Goal: Task Accomplishment & Management: Manage account settings

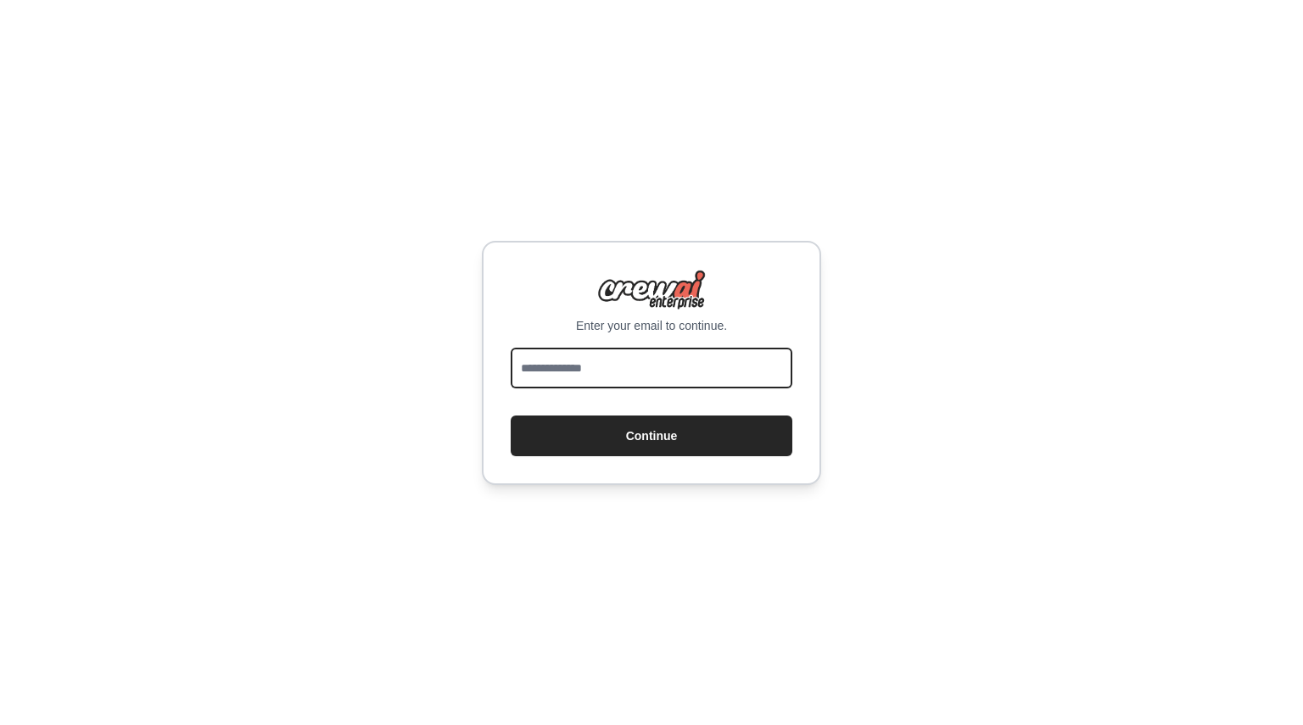
click at [551, 369] on input "email" at bounding box center [652, 368] width 282 height 41
type input "**********"
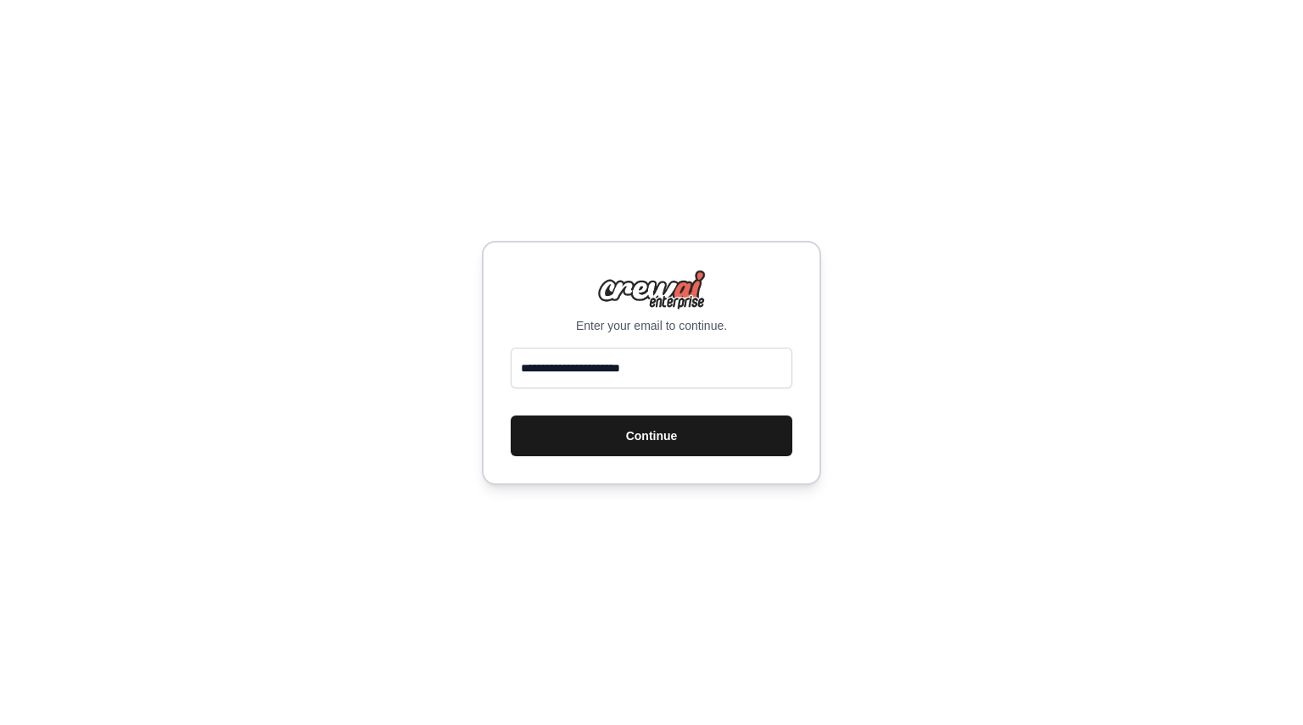
click at [654, 422] on button "Continue" at bounding box center [652, 436] width 282 height 41
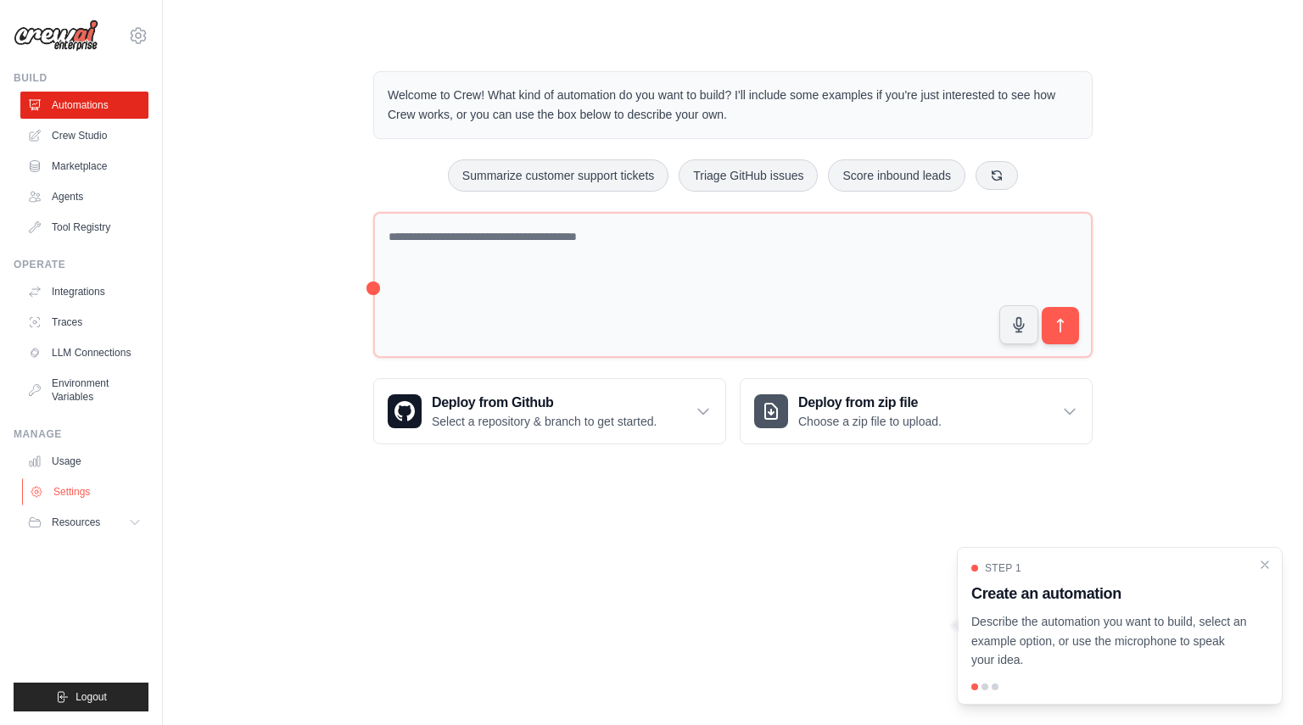
click at [64, 500] on link "Settings" at bounding box center [86, 491] width 128 height 27
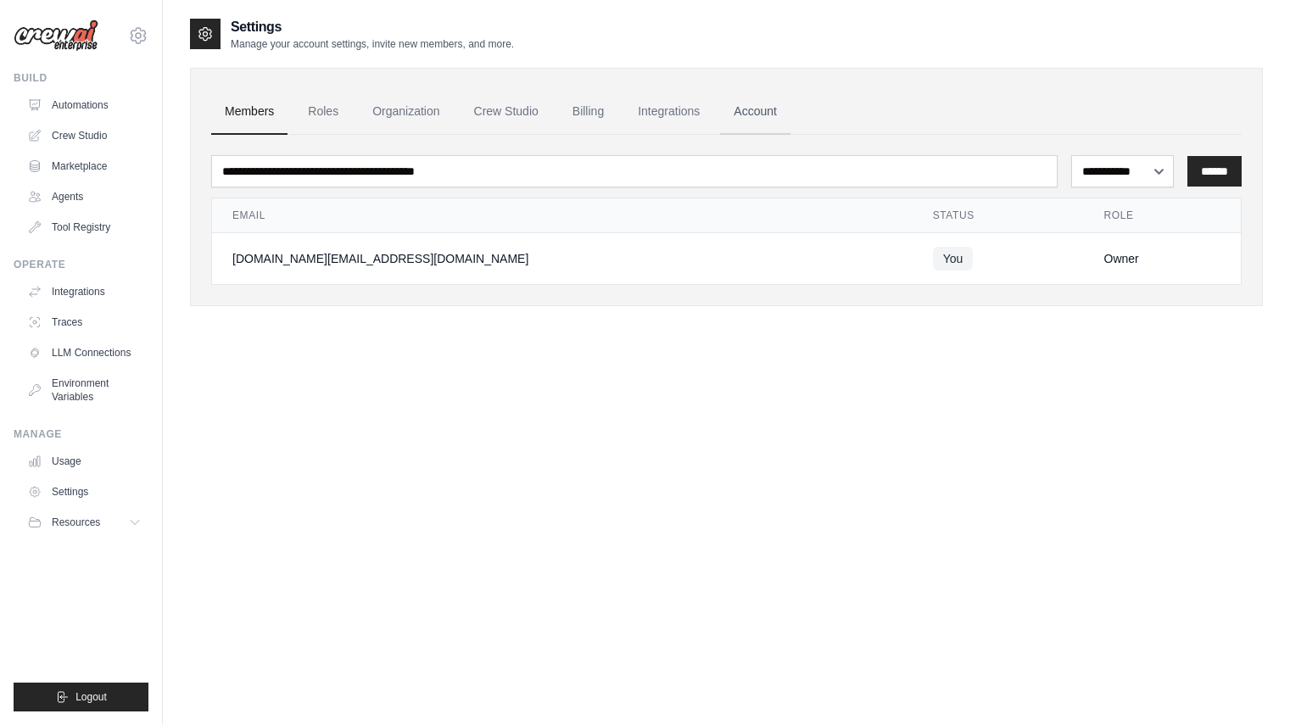
click at [750, 108] on link "Account" at bounding box center [755, 112] width 70 height 46
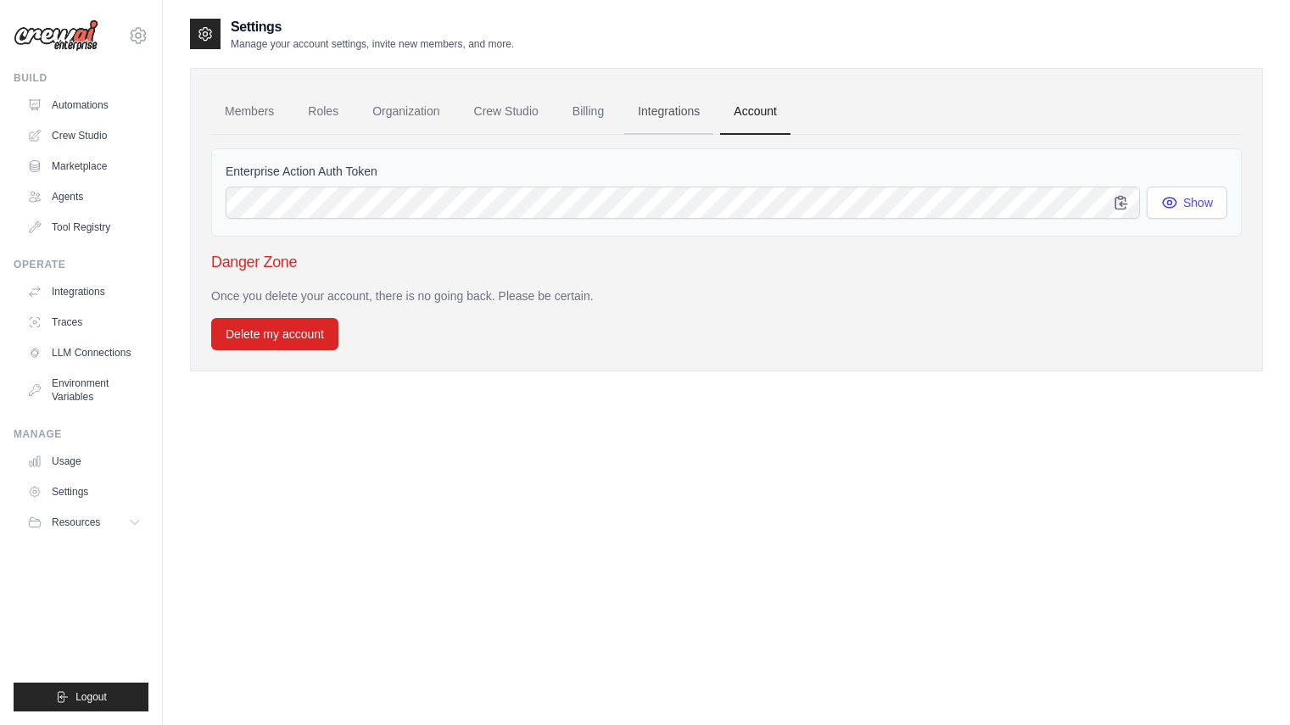
click at [662, 109] on link "Integrations" at bounding box center [668, 112] width 89 height 46
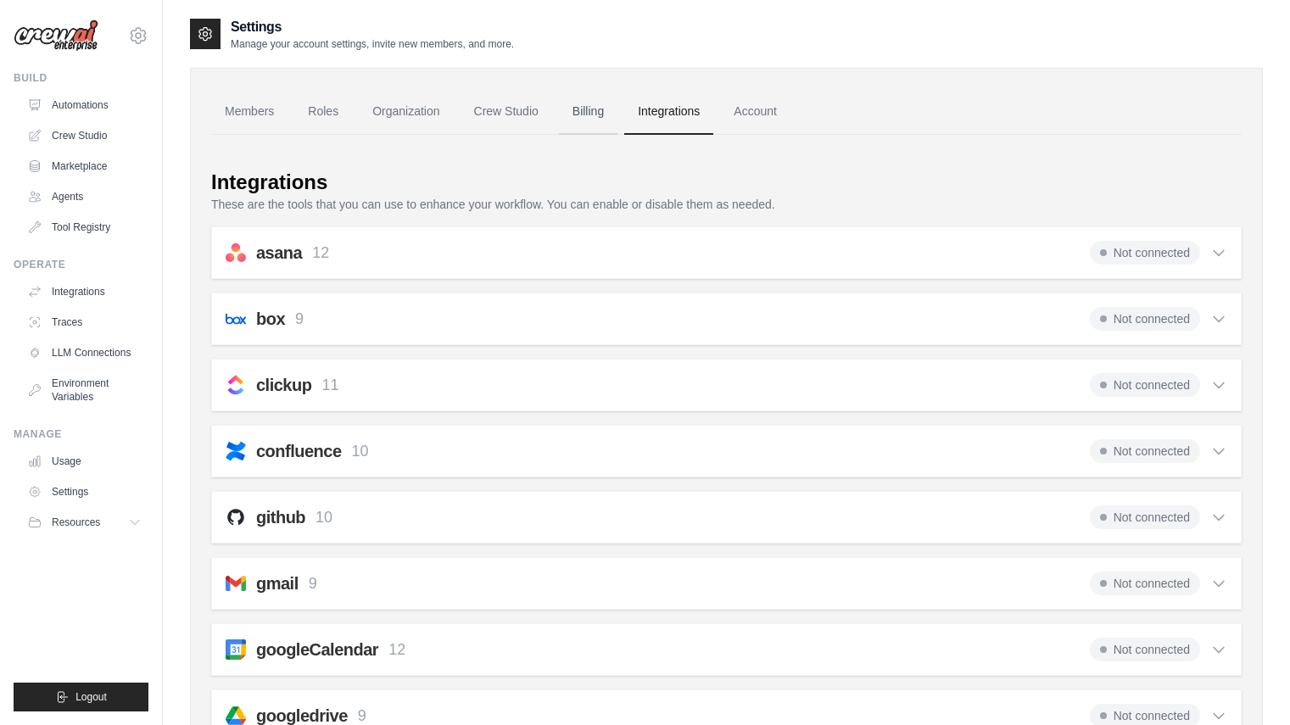
click at [583, 120] on link "Billing" at bounding box center [588, 112] width 59 height 46
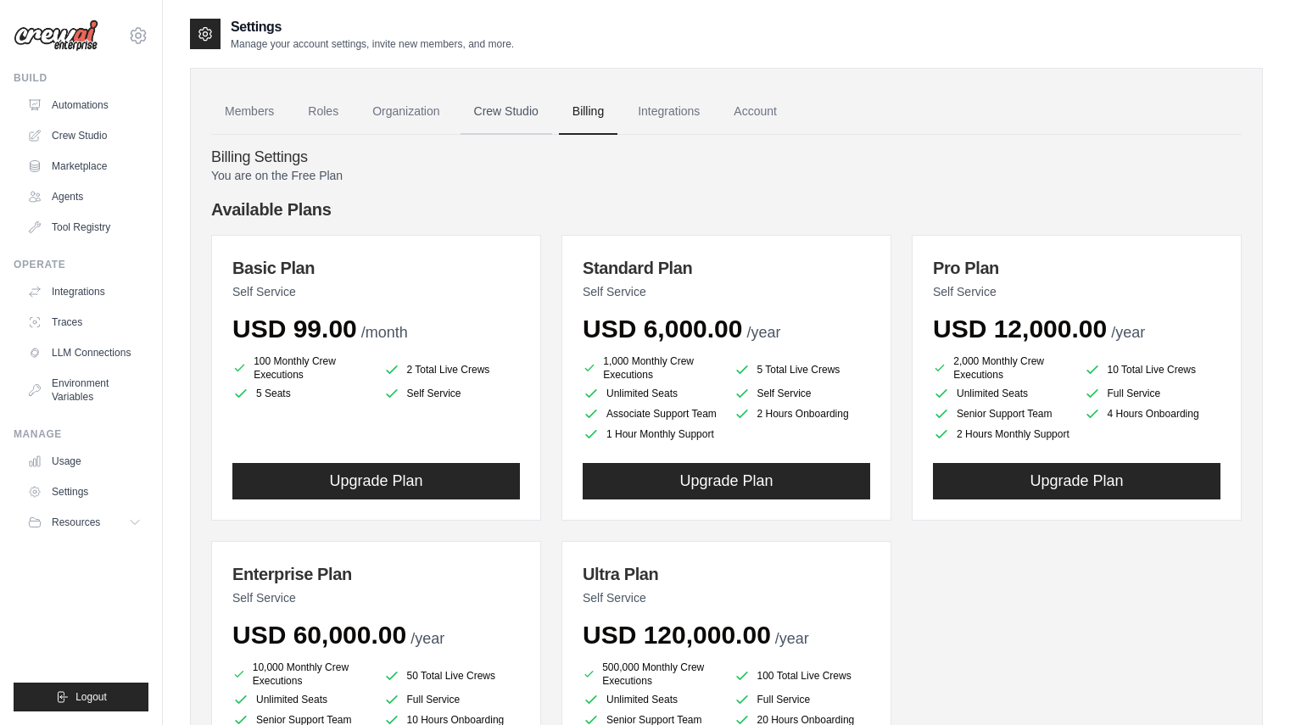
click at [502, 115] on link "Crew Studio" at bounding box center [507, 112] width 92 height 46
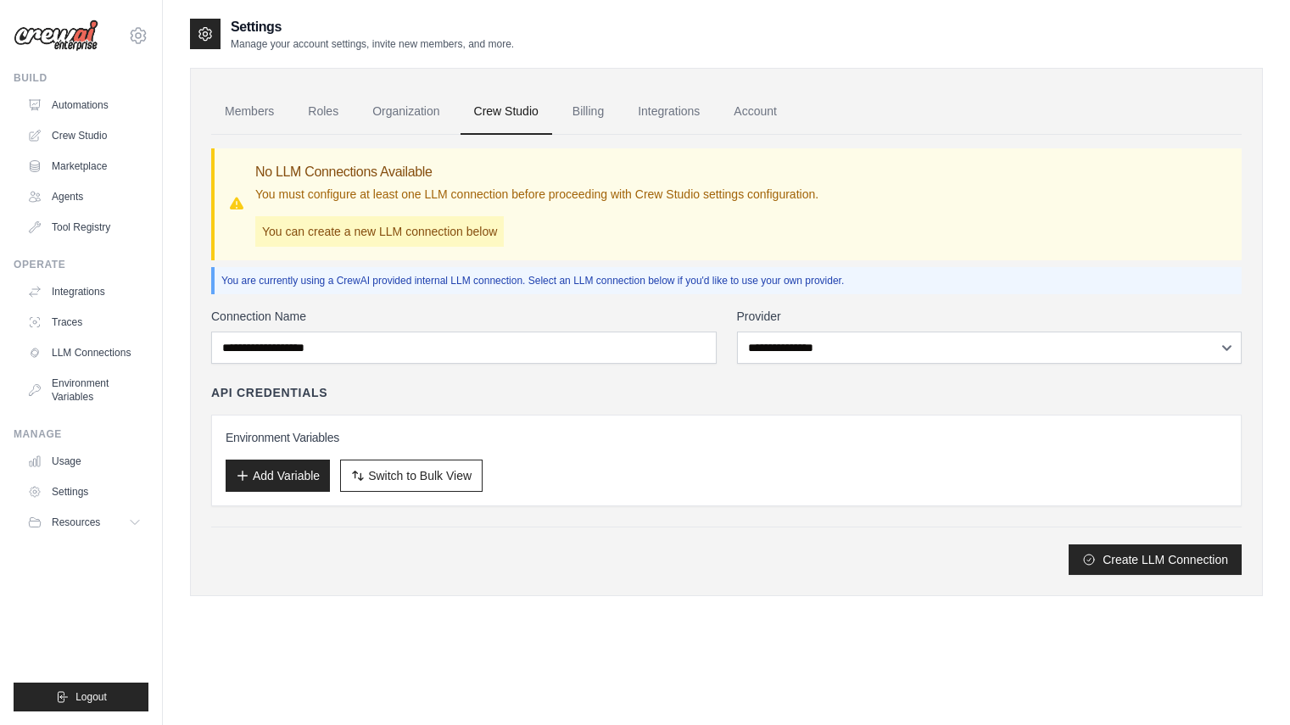
click at [412, 120] on link "Organization" at bounding box center [406, 112] width 94 height 46
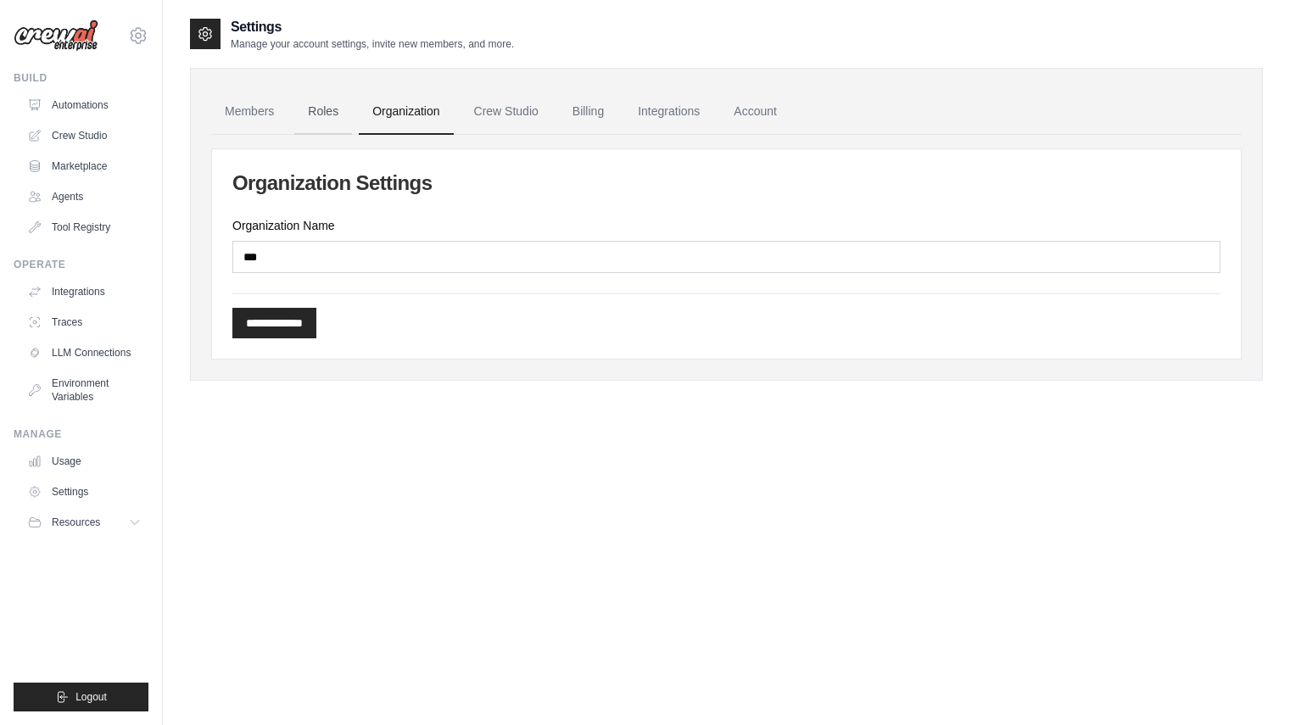
click at [327, 114] on link "Roles" at bounding box center [323, 112] width 58 height 46
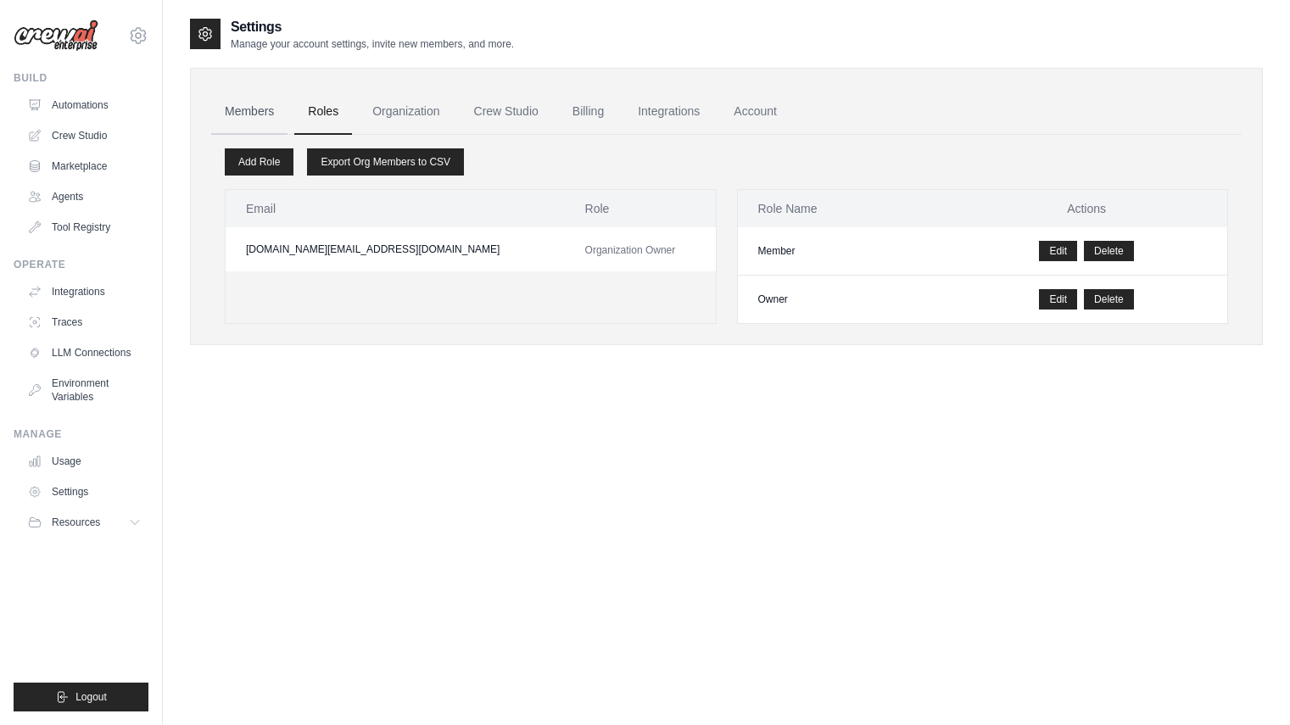
click at [245, 107] on link "Members" at bounding box center [249, 112] width 76 height 46
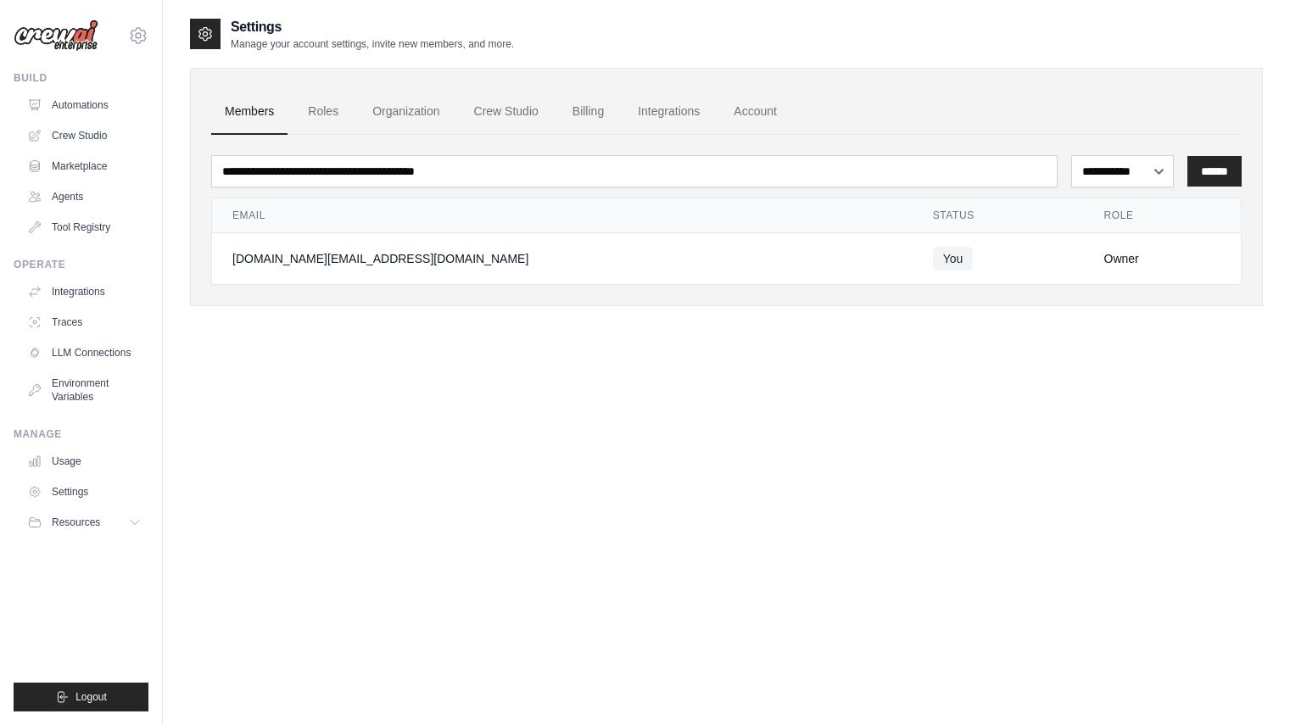
click at [337, 254] on div "[DOMAIN_NAME][EMAIL_ADDRESS][DOMAIN_NAME]" at bounding box center [562, 258] width 660 height 17
click at [755, 108] on link "Account" at bounding box center [755, 112] width 70 height 46
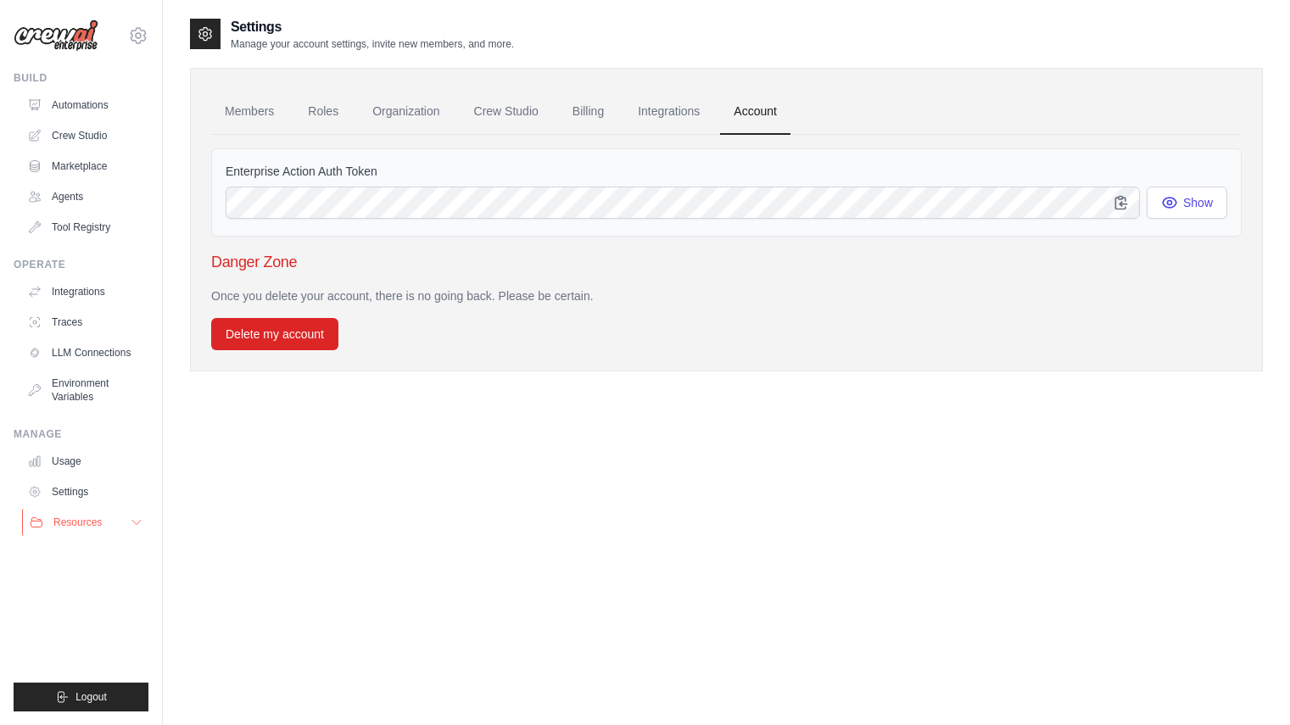
click at [92, 528] on span "Resources" at bounding box center [77, 523] width 48 height 14
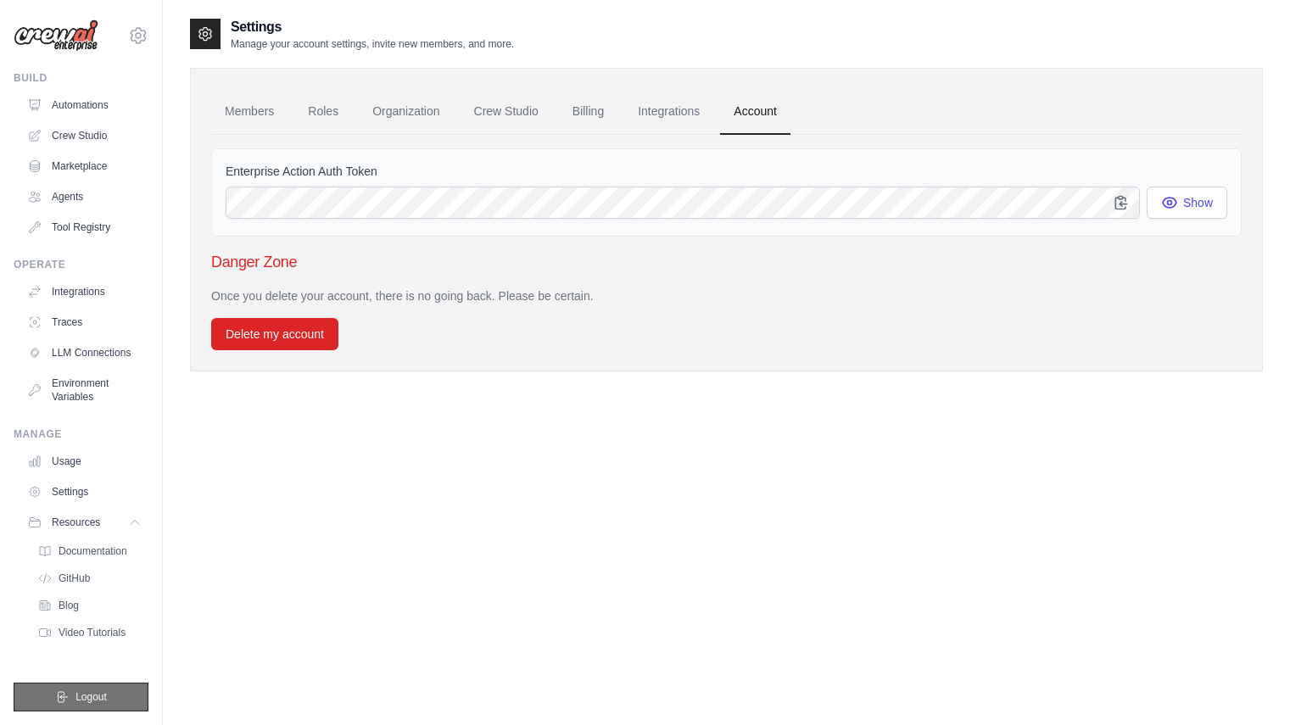
click at [93, 698] on span "Logout" at bounding box center [90, 697] width 31 height 14
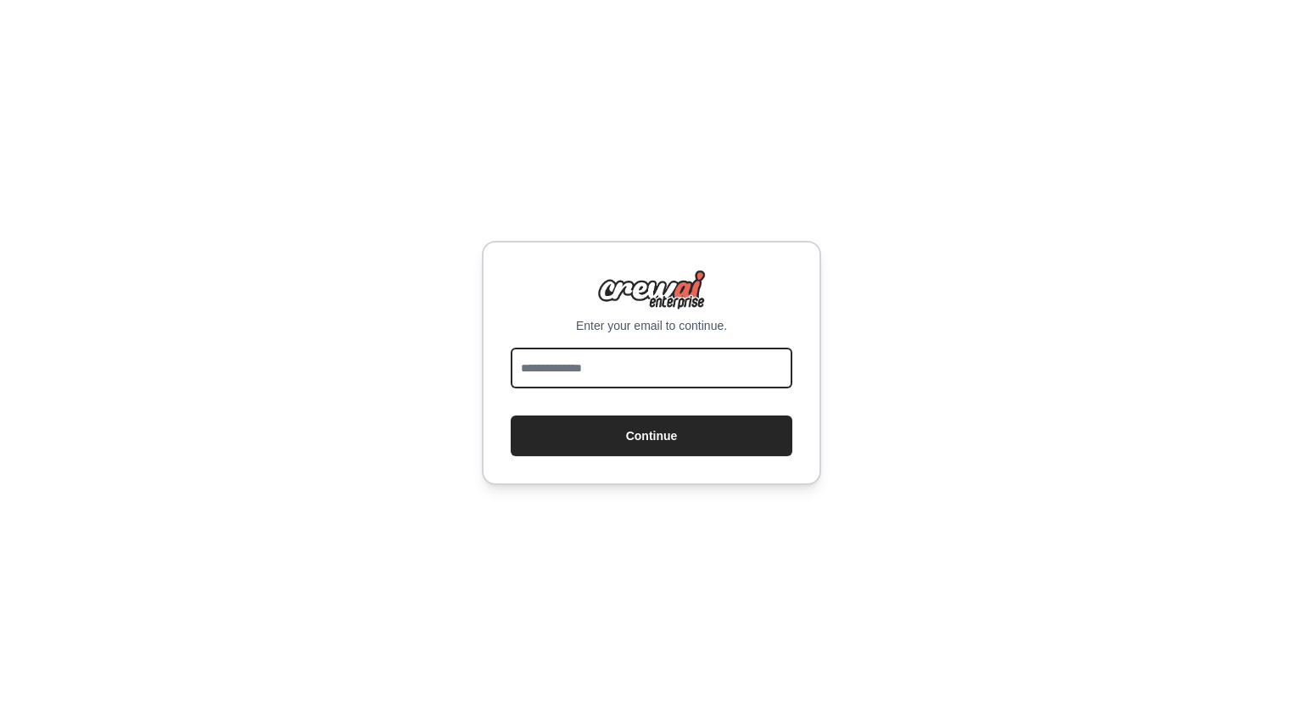
click at [585, 355] on input "email" at bounding box center [652, 368] width 282 height 41
type input "**********"
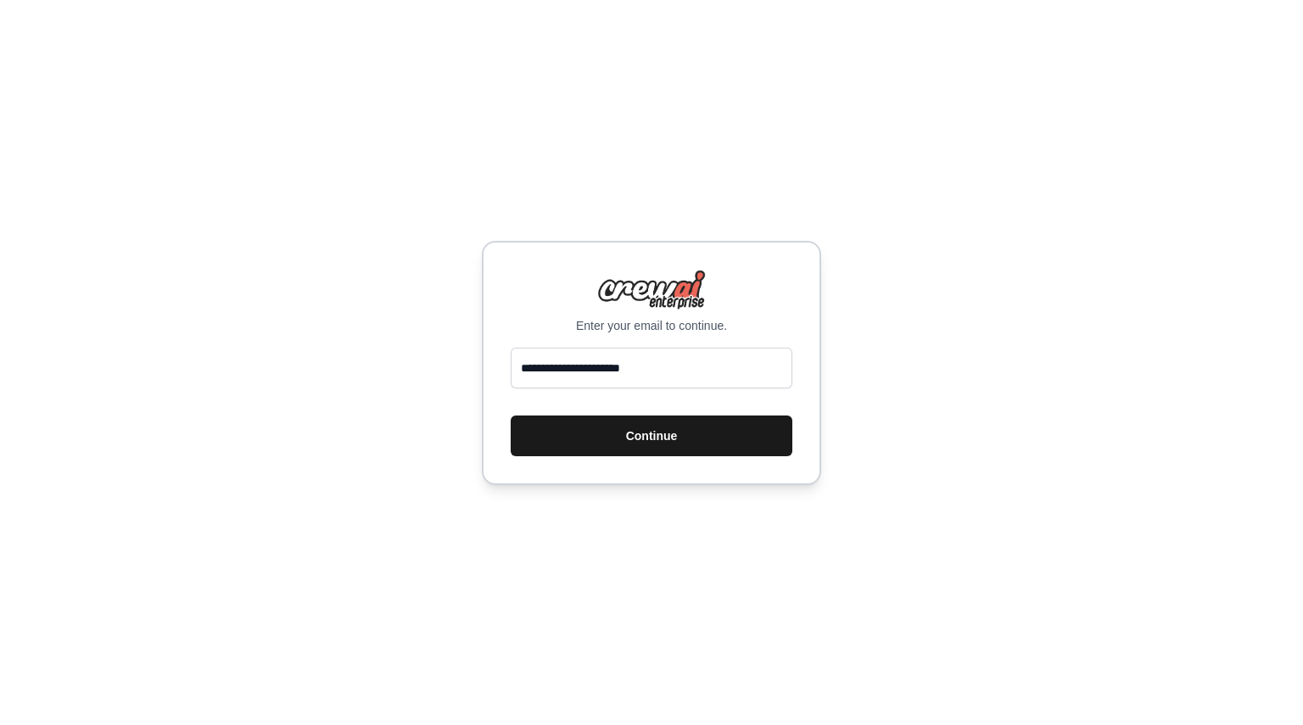
click at [621, 440] on button "Continue" at bounding box center [652, 436] width 282 height 41
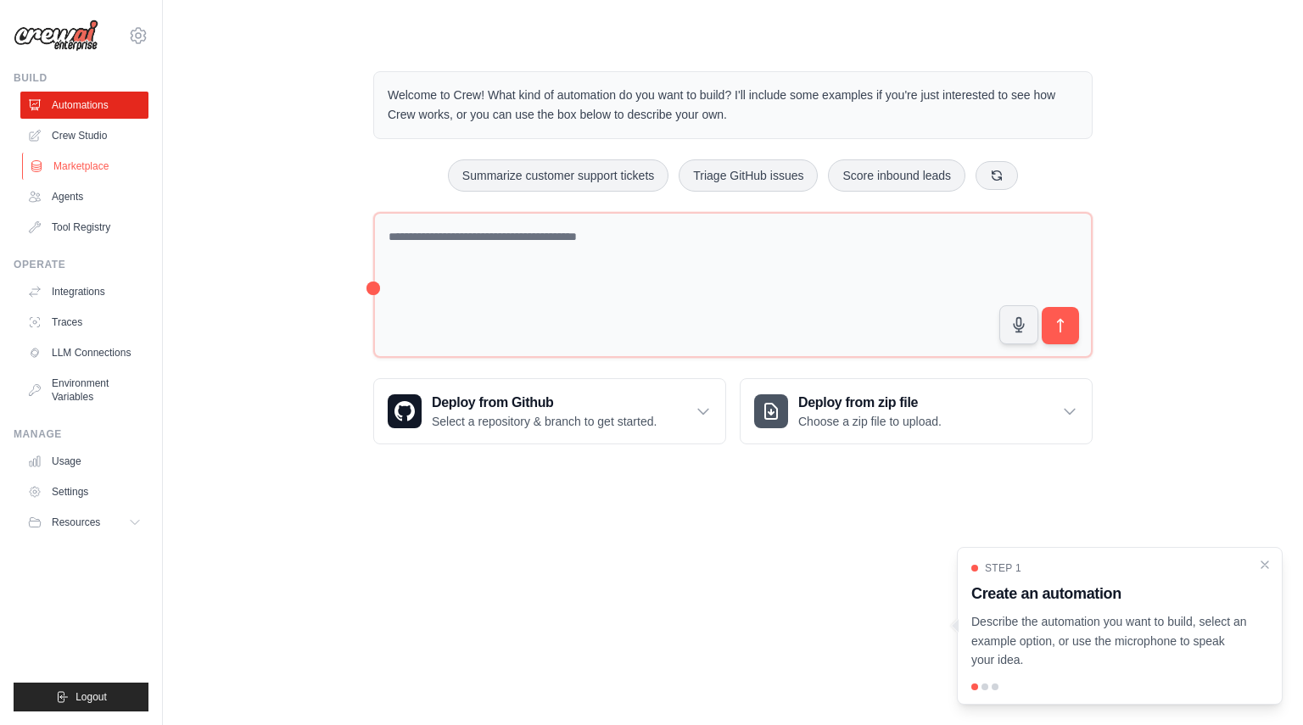
click at [84, 165] on link "Marketplace" at bounding box center [86, 166] width 128 height 27
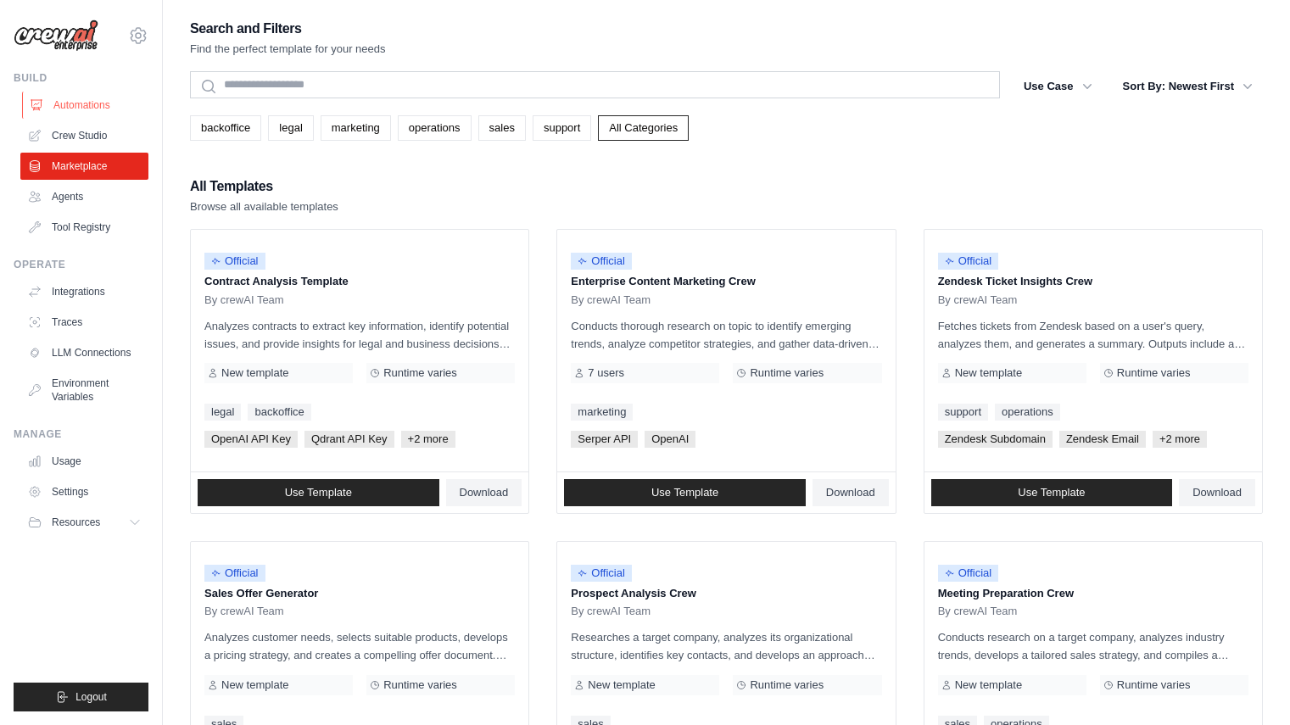
click at [80, 96] on link "Automations" at bounding box center [86, 105] width 128 height 27
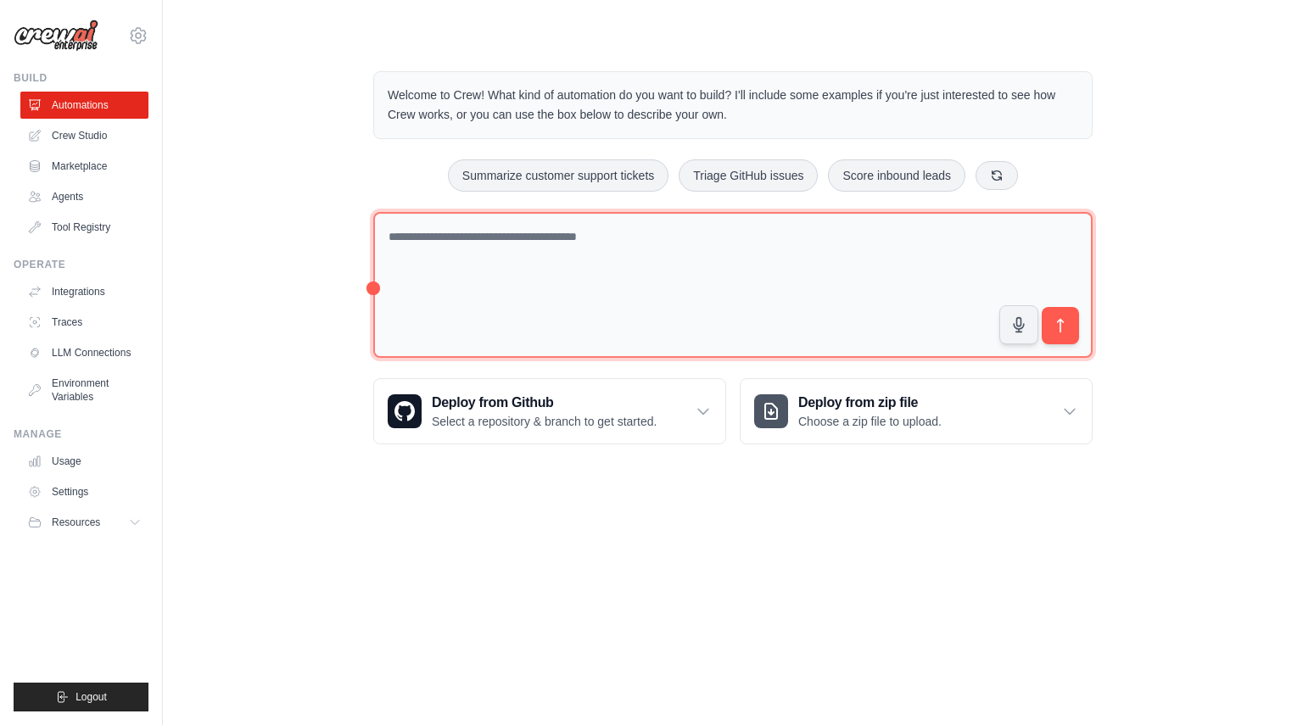
click at [472, 243] on textarea at bounding box center [732, 285] width 719 height 147
